Goal: Task Accomplishment & Management: Use online tool/utility

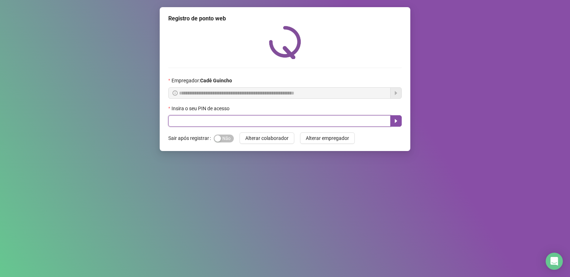
click at [309, 117] on input "text" at bounding box center [279, 120] width 223 height 11
type input "*****"
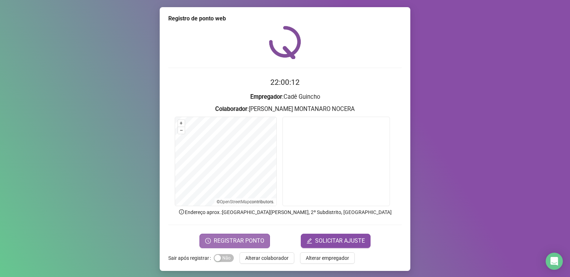
click at [245, 237] on span "REGISTRAR PONTO" at bounding box center [239, 241] width 51 height 9
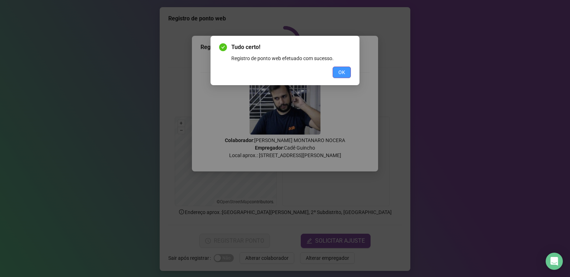
click at [344, 74] on span "OK" at bounding box center [342, 72] width 7 height 8
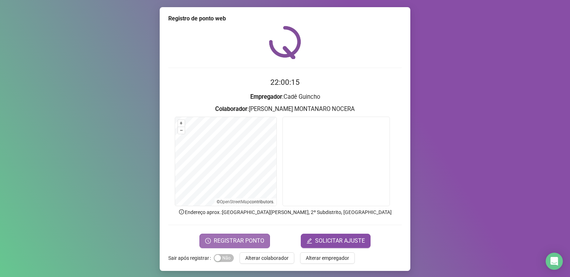
click at [238, 243] on span "REGISTRAR PONTO" at bounding box center [239, 241] width 51 height 9
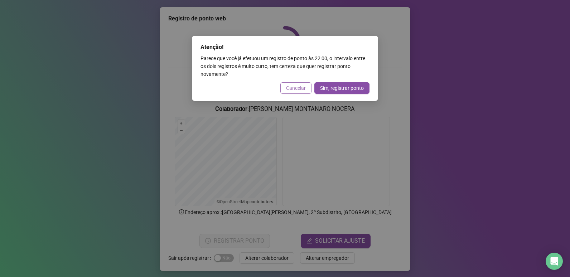
click at [292, 86] on span "Cancelar" at bounding box center [296, 88] width 20 height 8
